Goal: Transaction & Acquisition: Purchase product/service

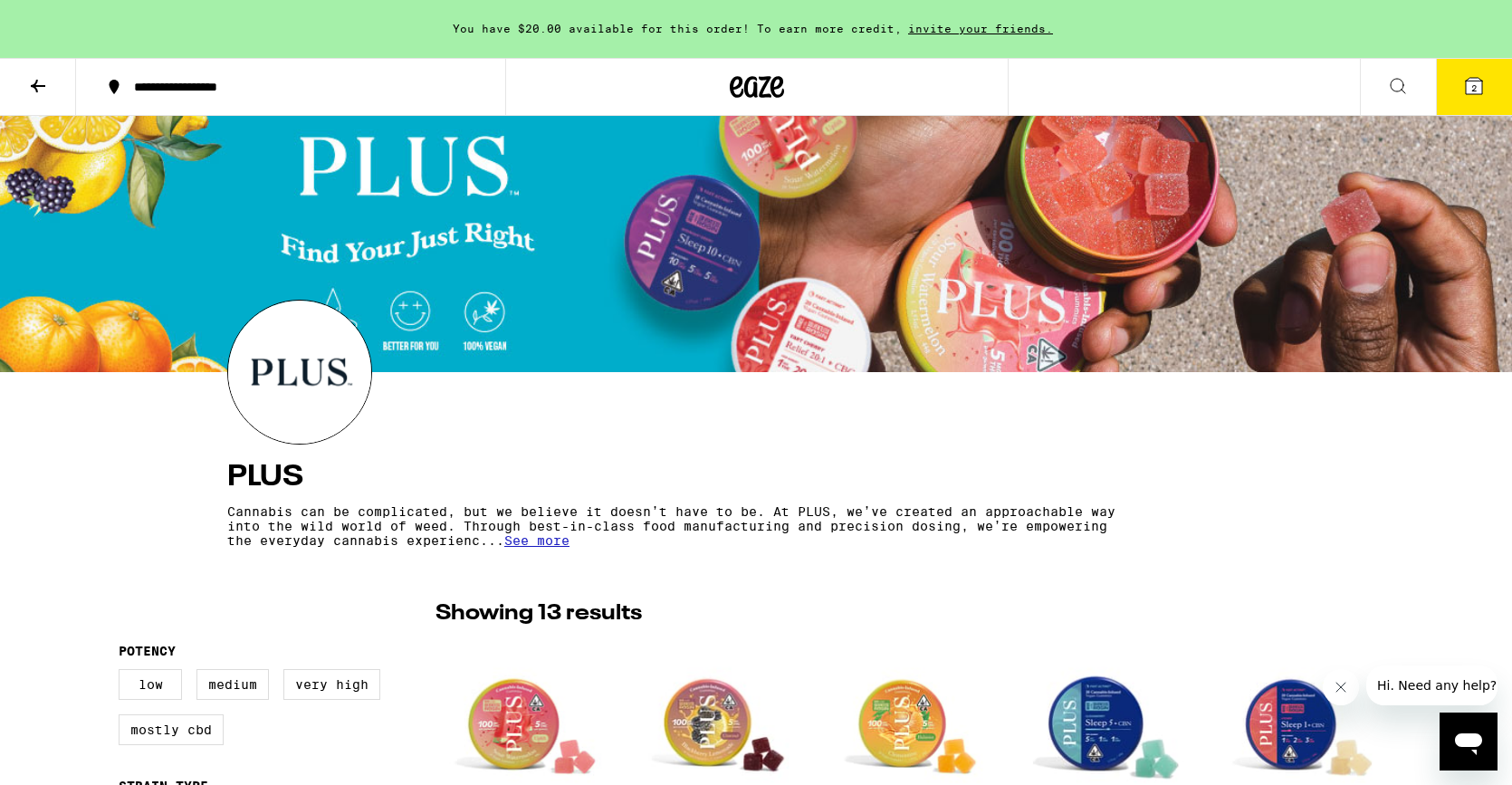
click at [765, 84] on icon at bounding box center [758, 87] width 27 height 22
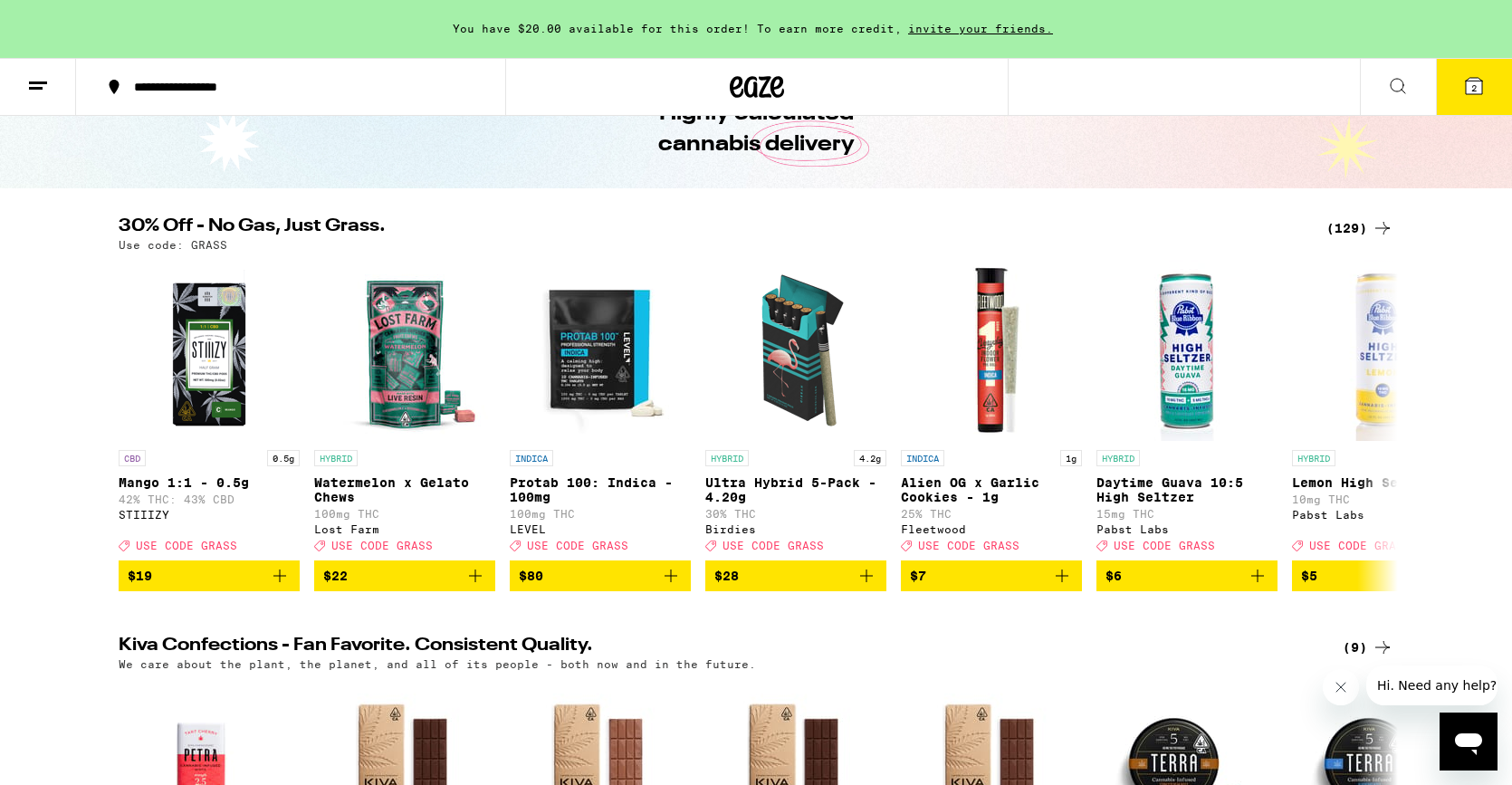
scroll to position [98, 0]
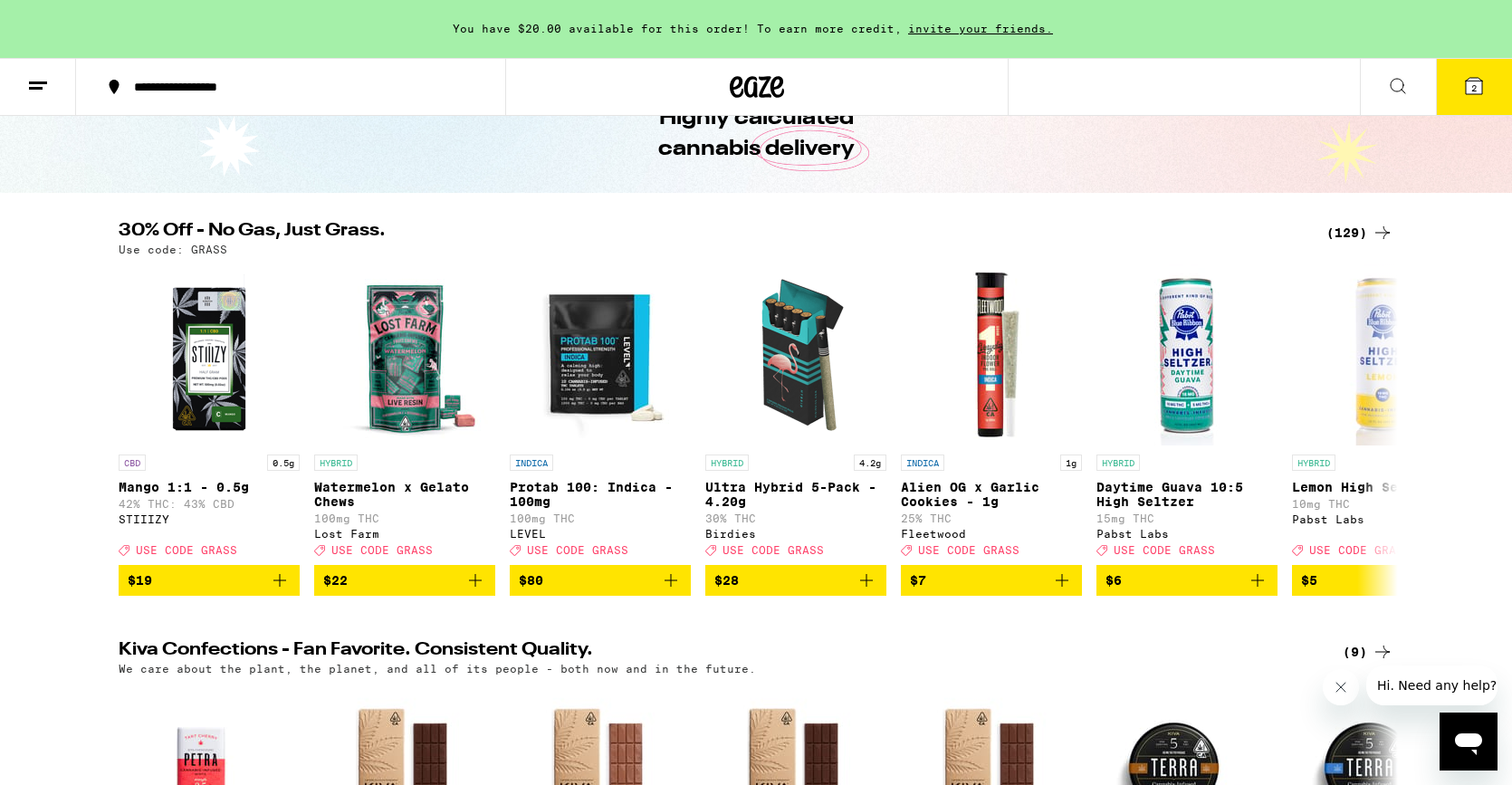
click at [1346, 229] on div "(129)" at bounding box center [1360, 233] width 67 height 22
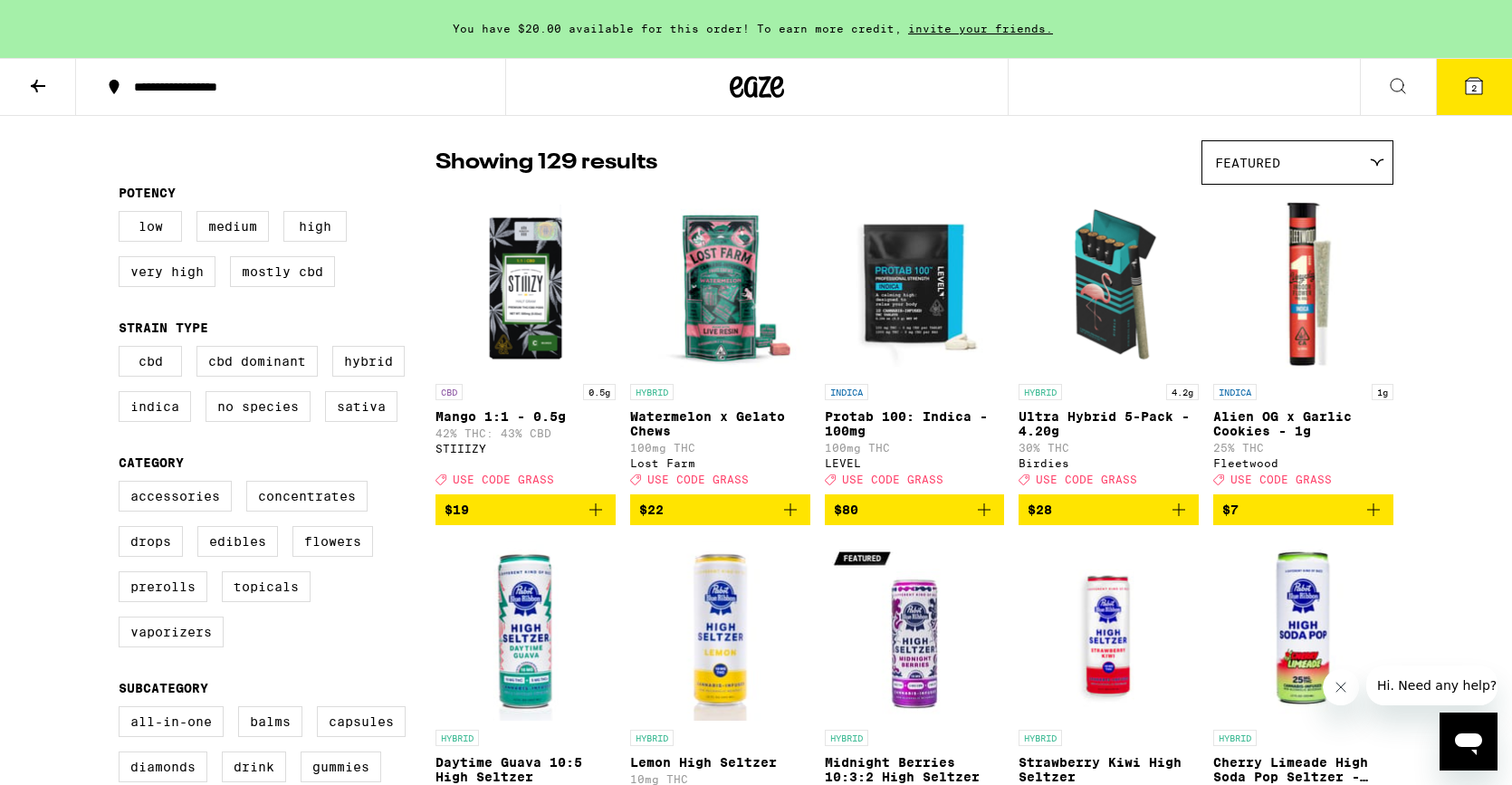
scroll to position [130, 0]
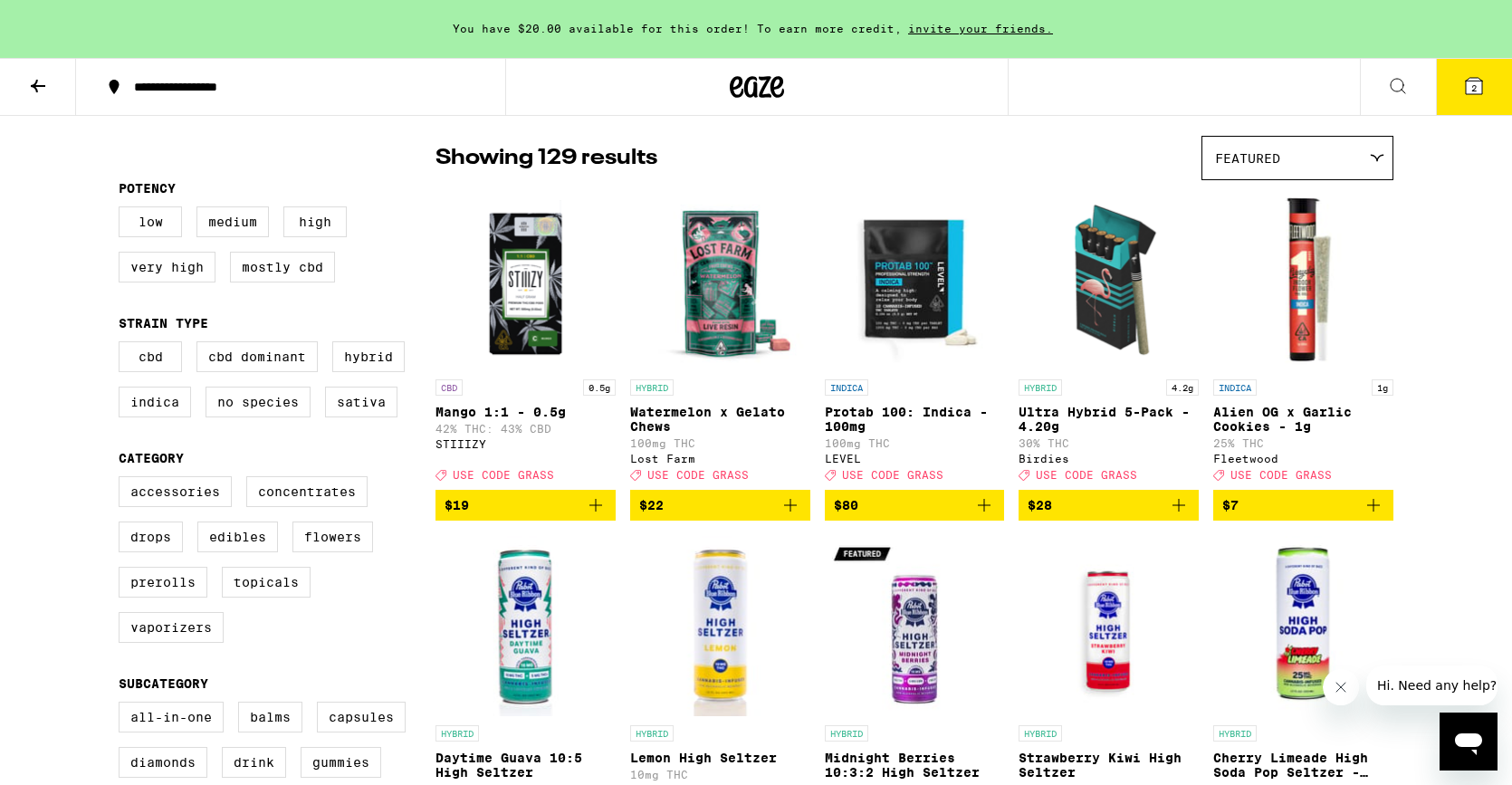
click at [1350, 687] on button "Close message from company" at bounding box center [1341, 688] width 36 height 36
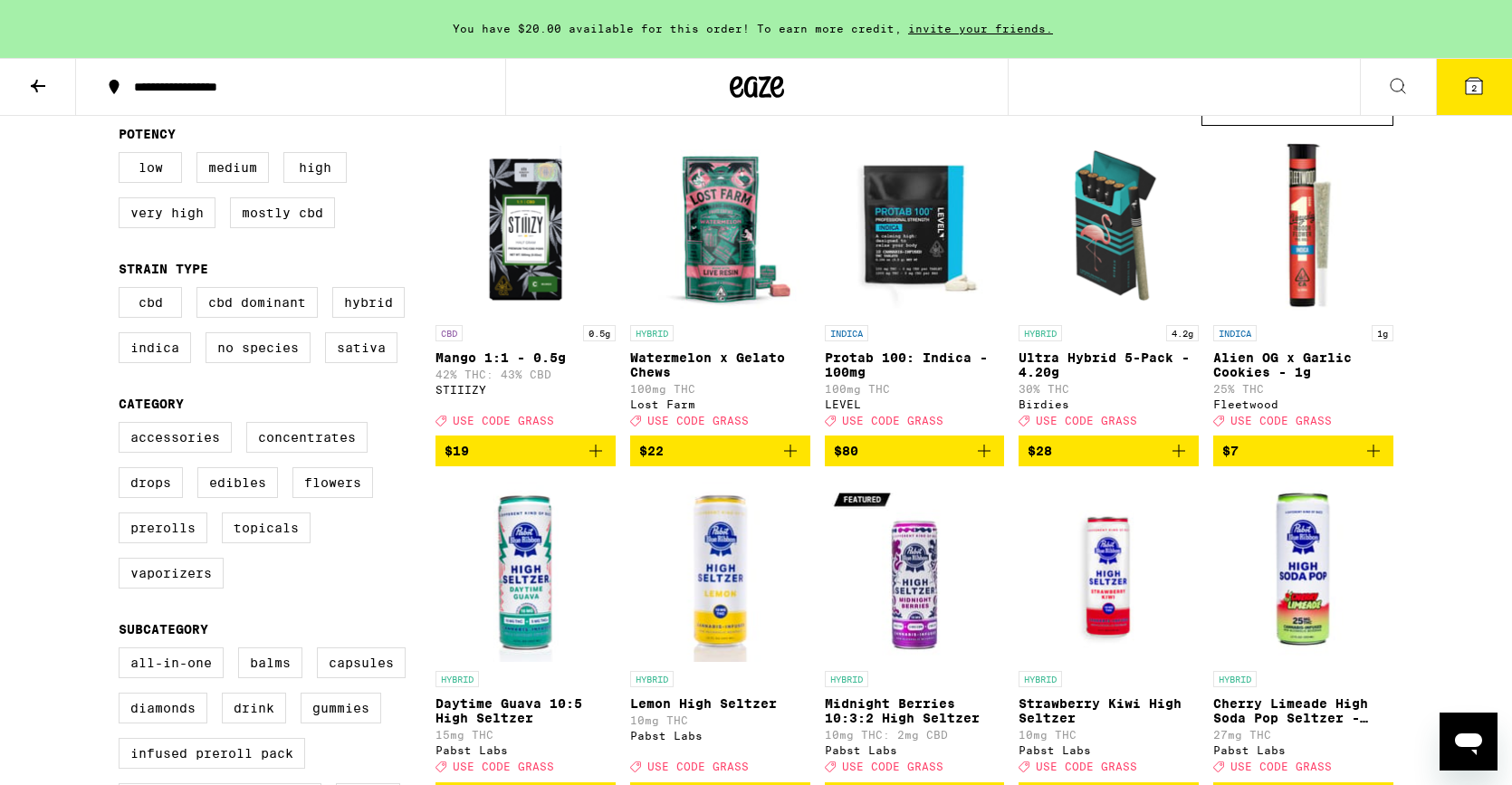
scroll to position [0, 0]
